Goal: Task Accomplishment & Management: Use online tool/utility

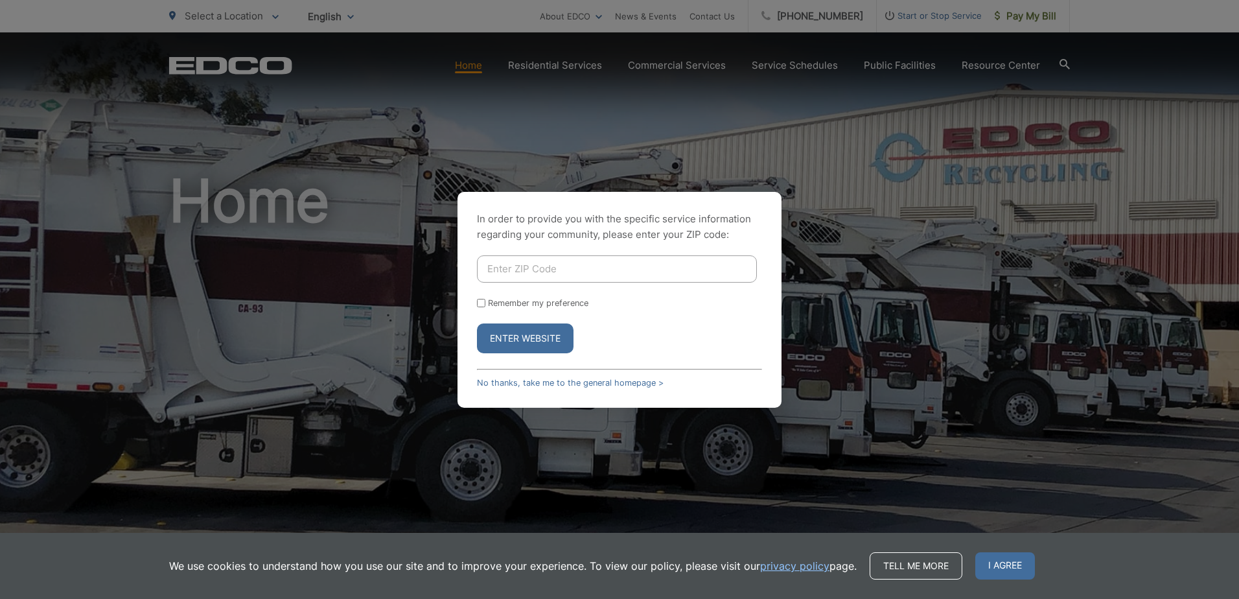
click at [554, 275] on input "Enter ZIP Code" at bounding box center [617, 268] width 280 height 27
click at [750, 395] on div "In order to provide you with the specific service information regarding your co…" at bounding box center [620, 300] width 324 height 216
click at [574, 379] on link "No thanks, take me to the general homepage >" at bounding box center [570, 383] width 187 height 10
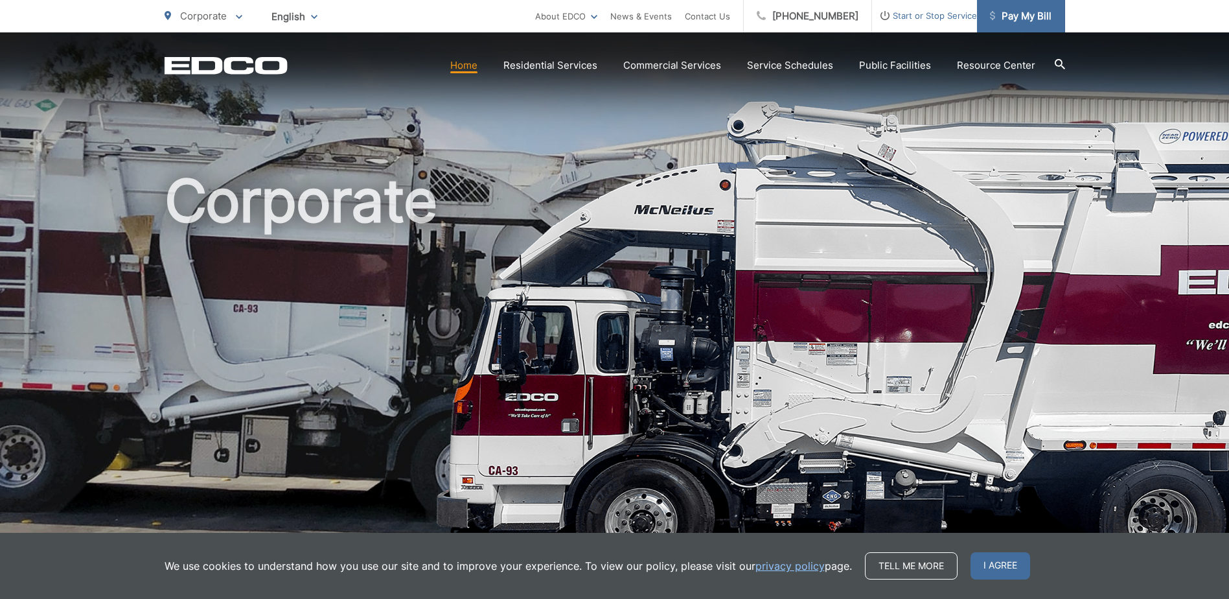
click at [1018, 17] on span "Pay My Bill" at bounding box center [1021, 16] width 62 height 16
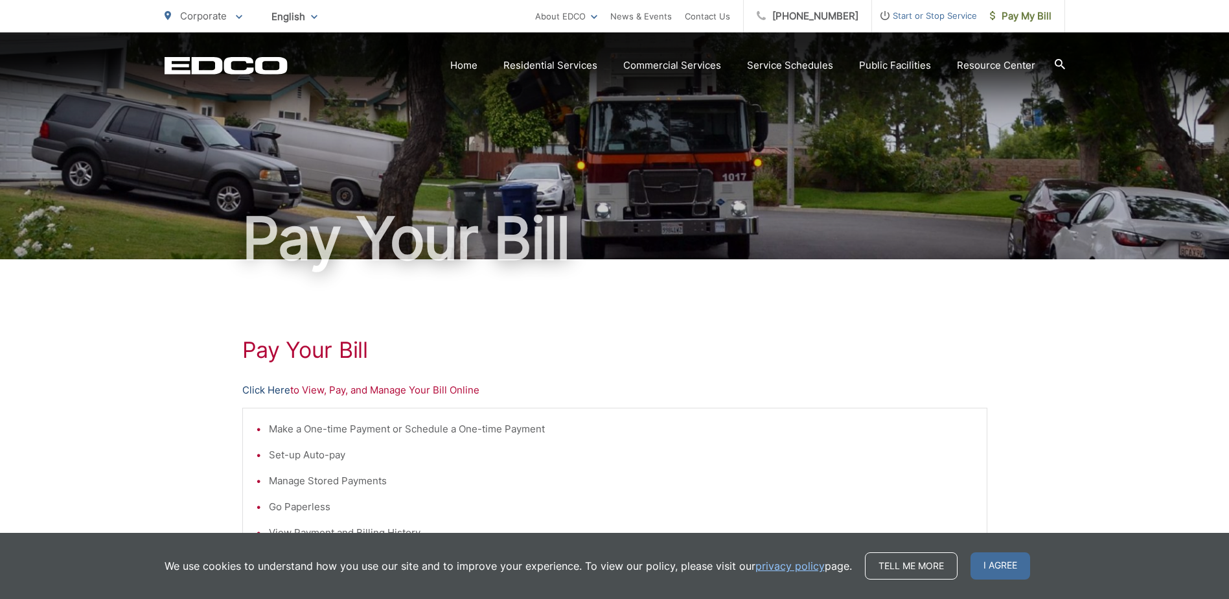
click at [278, 391] on link "Click Here" at bounding box center [266, 390] width 48 height 16
